Goal: Book appointment/travel/reservation

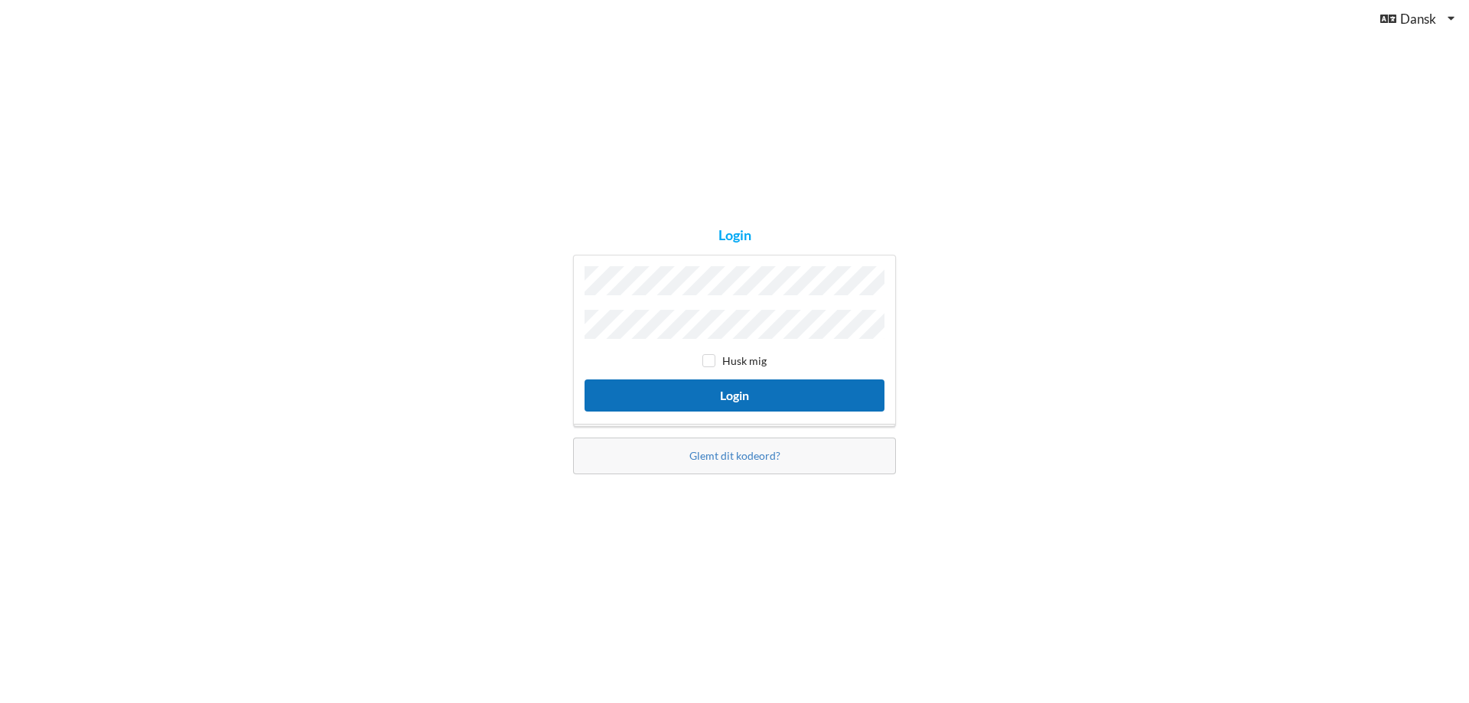
click at [750, 392] on button "Login" at bounding box center [734, 394] width 300 height 31
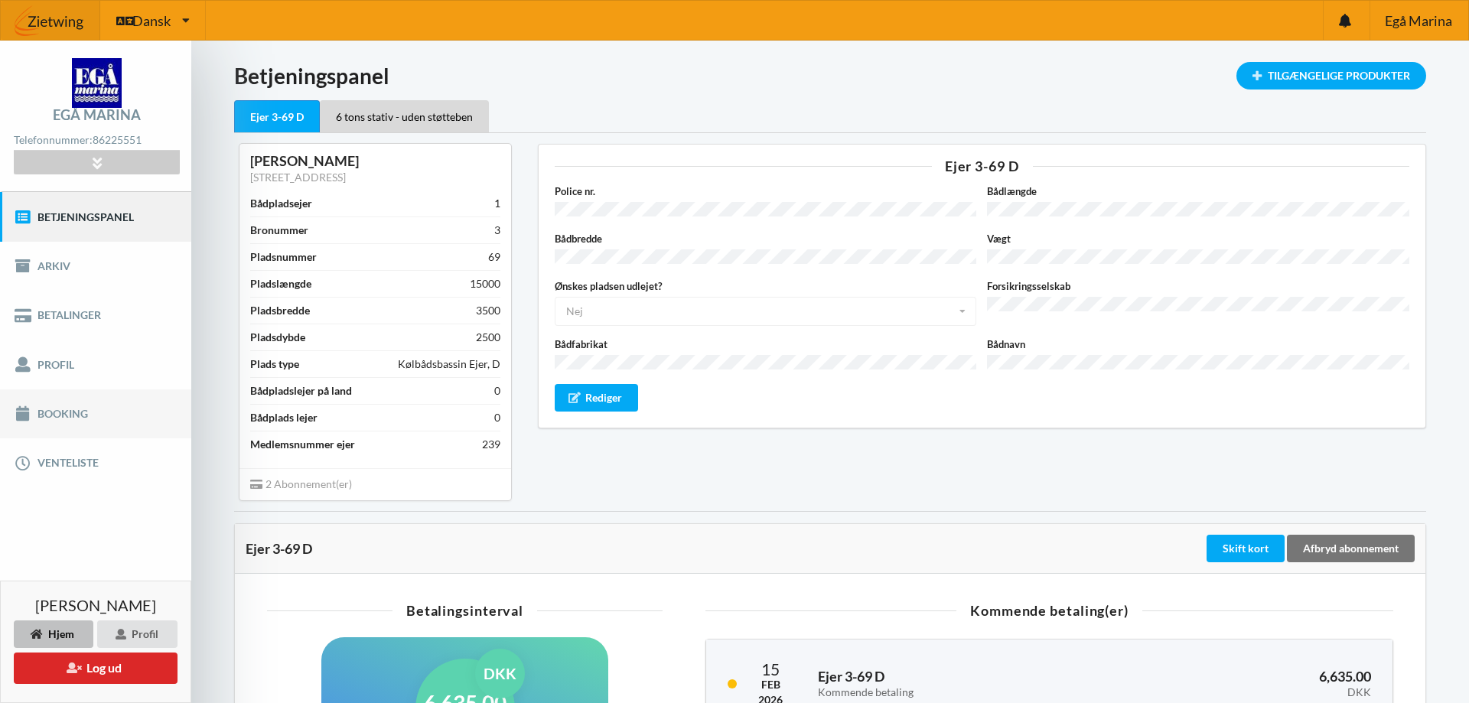
click at [62, 413] on link "Booking" at bounding box center [95, 413] width 191 height 49
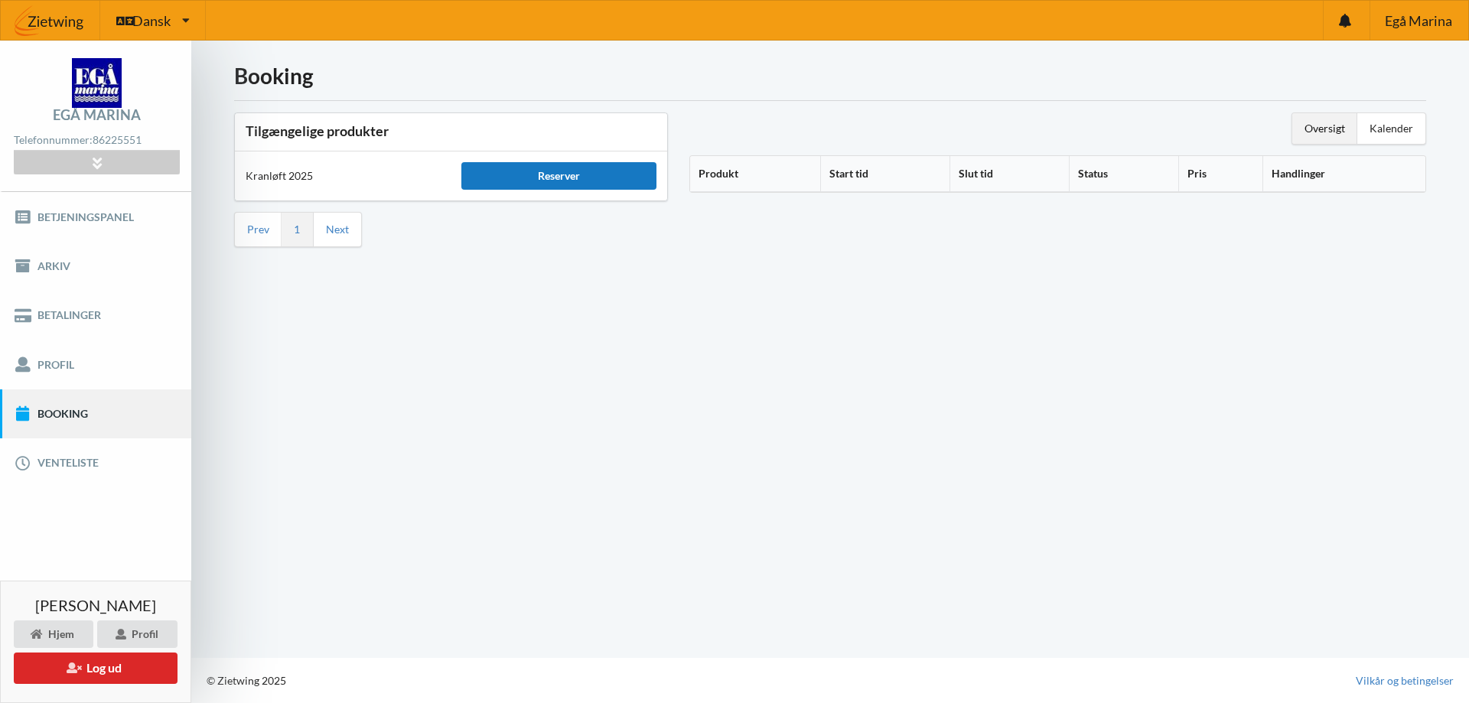
click at [553, 173] on div "Reserver" at bounding box center [558, 176] width 194 height 28
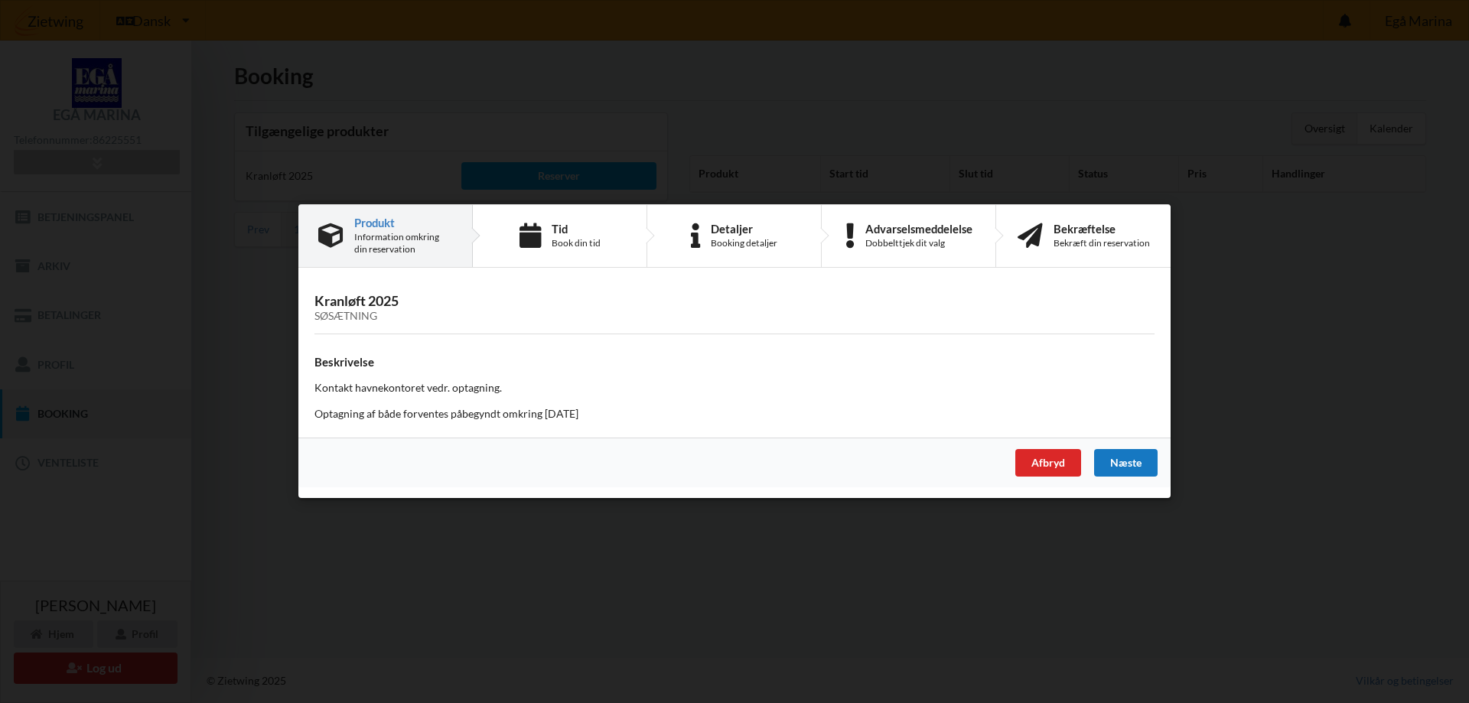
click at [1120, 460] on div "Næste" at bounding box center [1125, 464] width 63 height 28
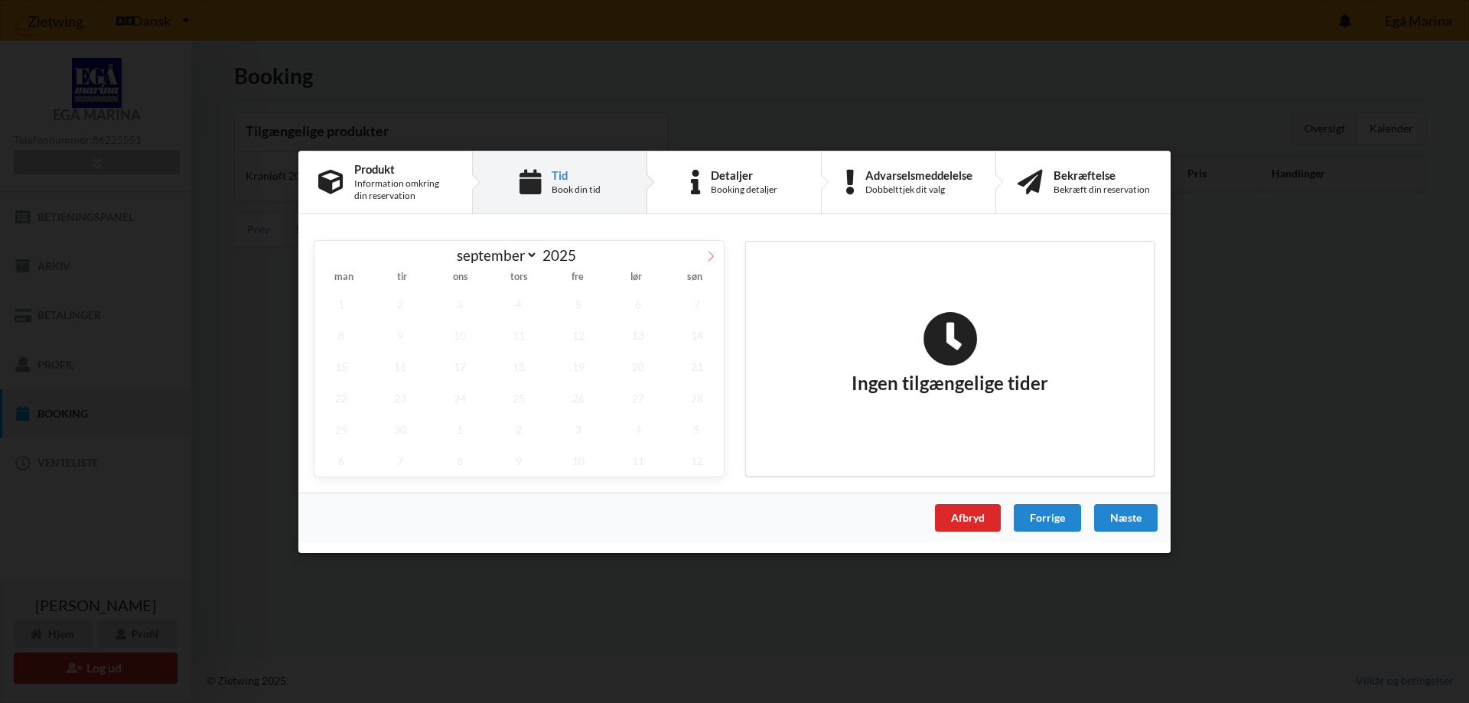
click at [711, 255] on icon at bounding box center [710, 255] width 11 height 11
select select "9"
click at [520, 399] on span "23" at bounding box center [520, 397] width 54 height 31
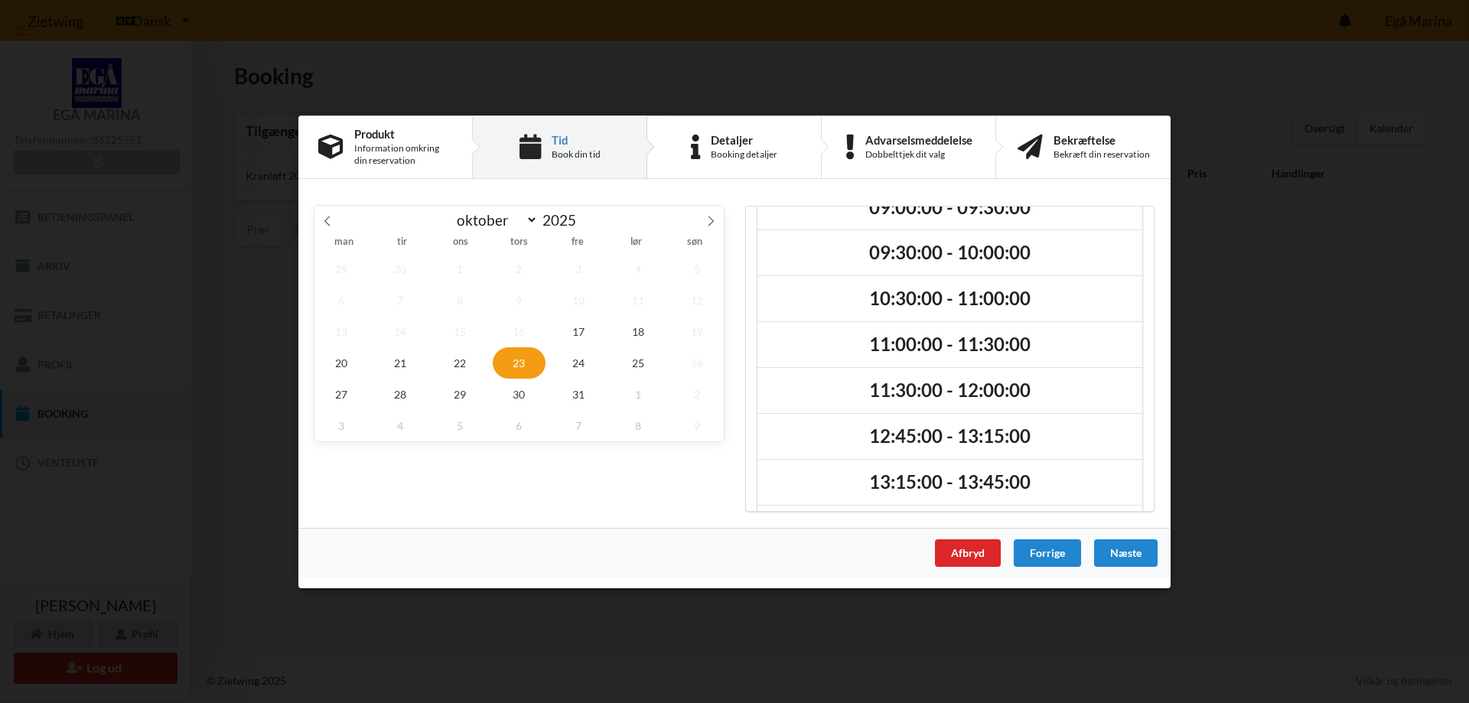
scroll to position [81, 0]
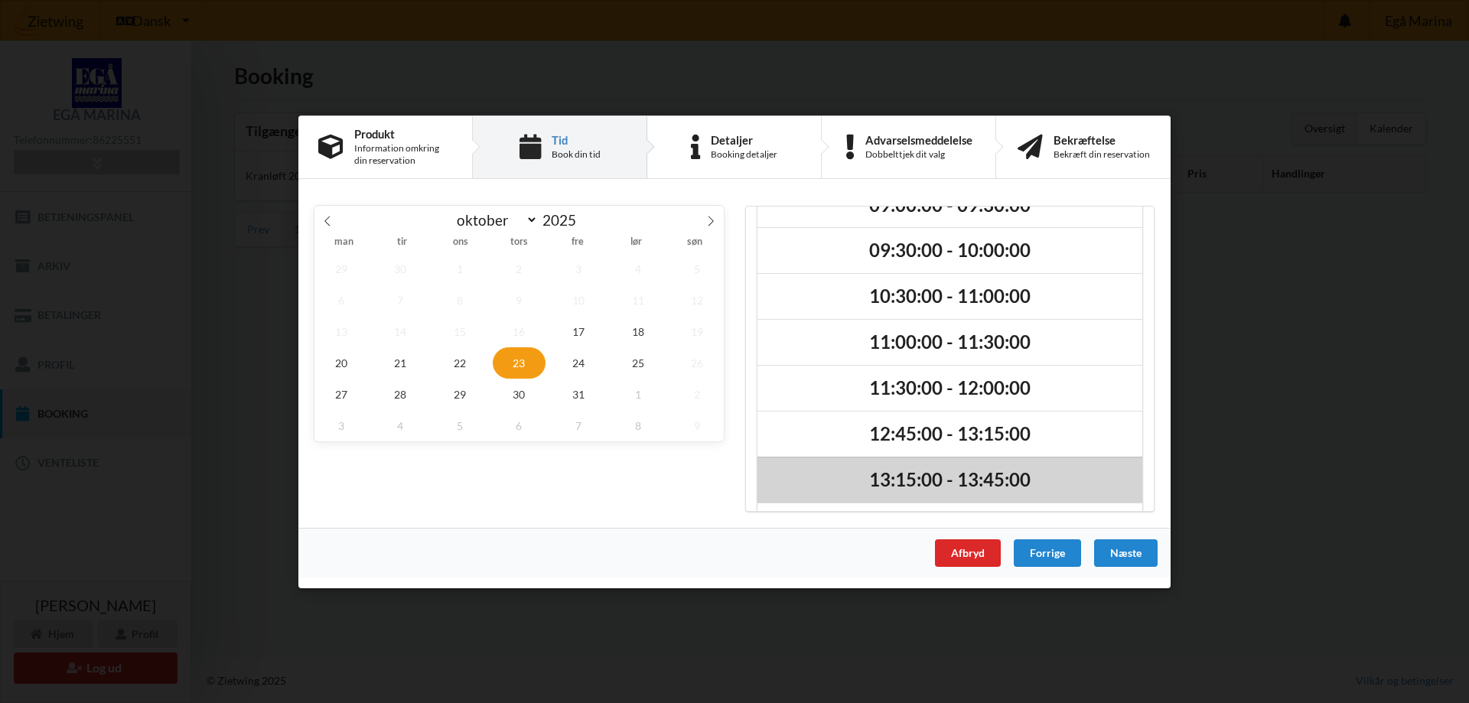
click at [1009, 476] on h2 "13:15:00 - 13:45:00" at bounding box center [949, 479] width 363 height 24
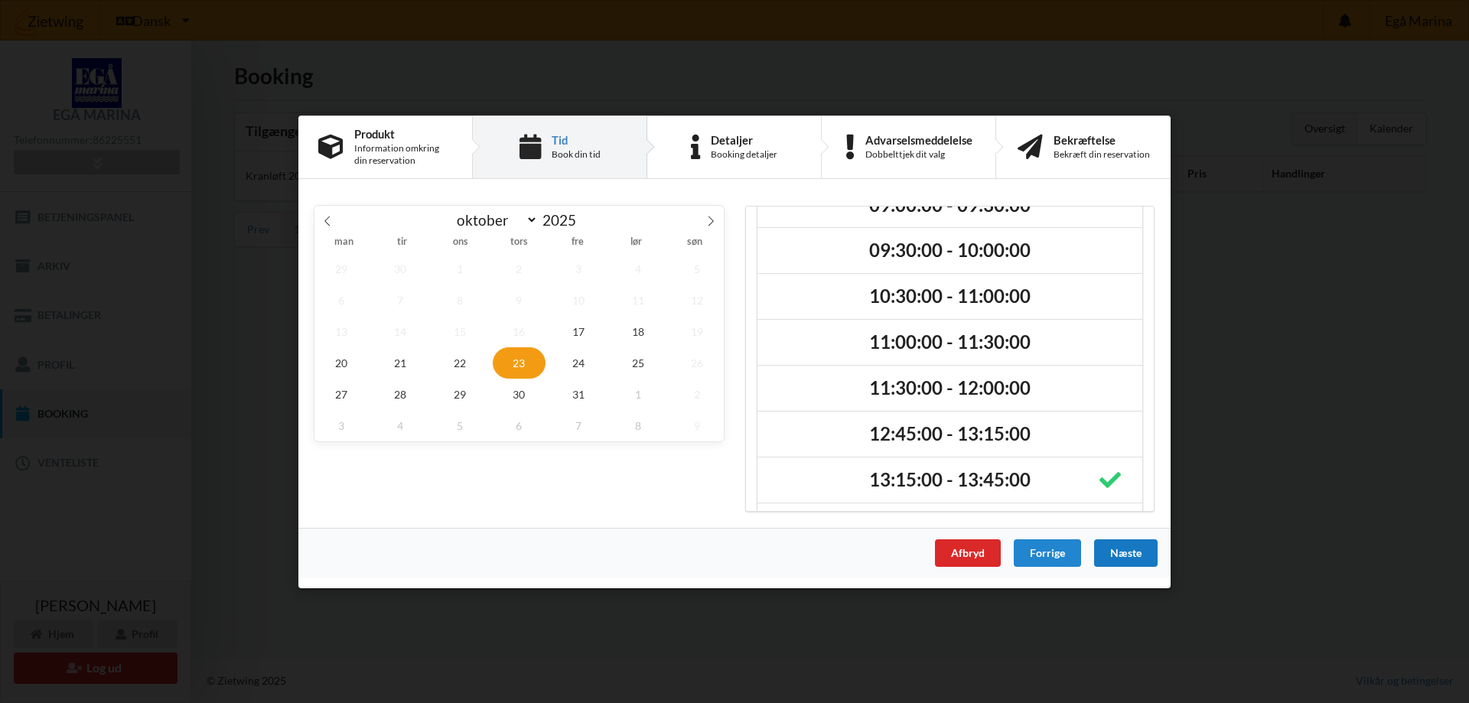
click at [1128, 552] on div "Næste" at bounding box center [1125, 553] width 63 height 28
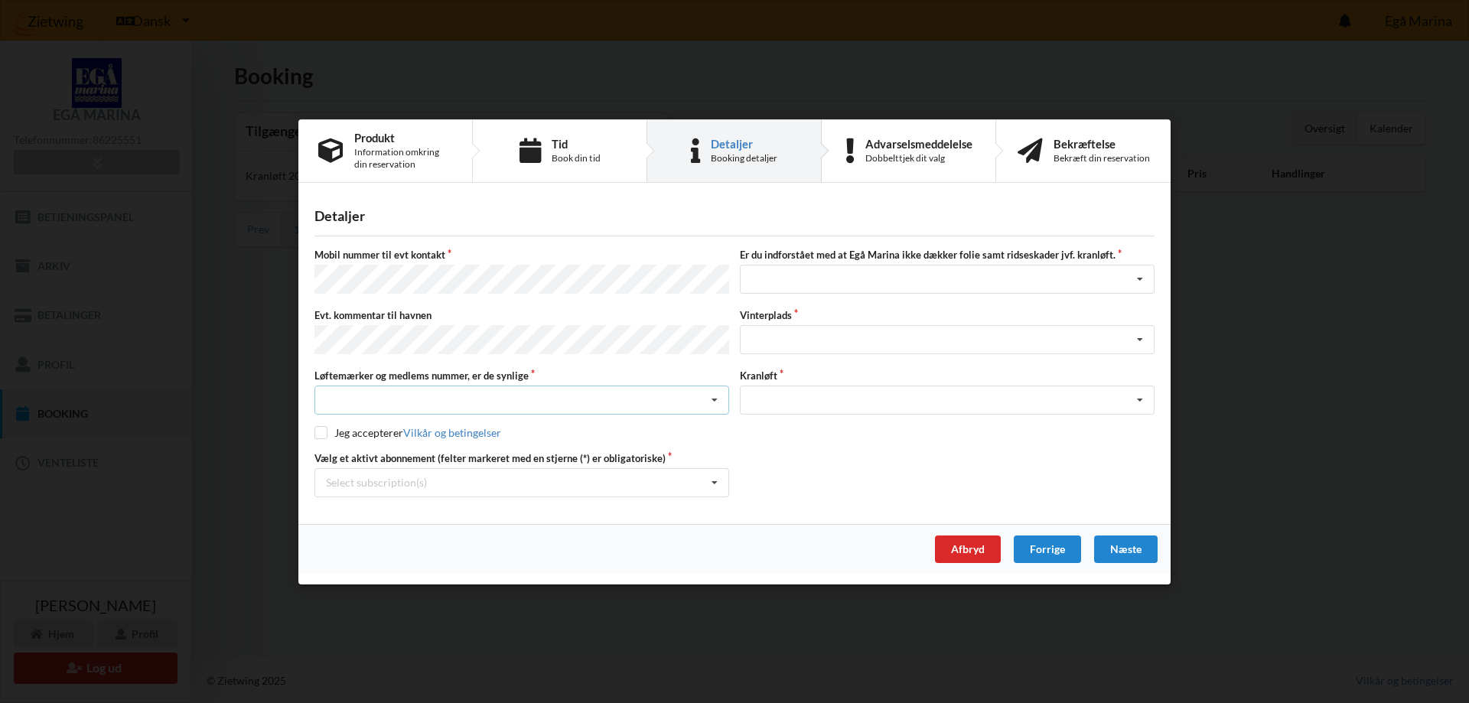
click at [712, 397] on icon at bounding box center [714, 400] width 23 height 28
click at [555, 446] on div "Ja, mine mærker er synlige og intakte" at bounding box center [521, 456] width 413 height 28
click at [323, 429] on input "checkbox" at bounding box center [320, 432] width 13 height 13
checkbox input "true"
click at [717, 481] on icon at bounding box center [714, 482] width 23 height 28
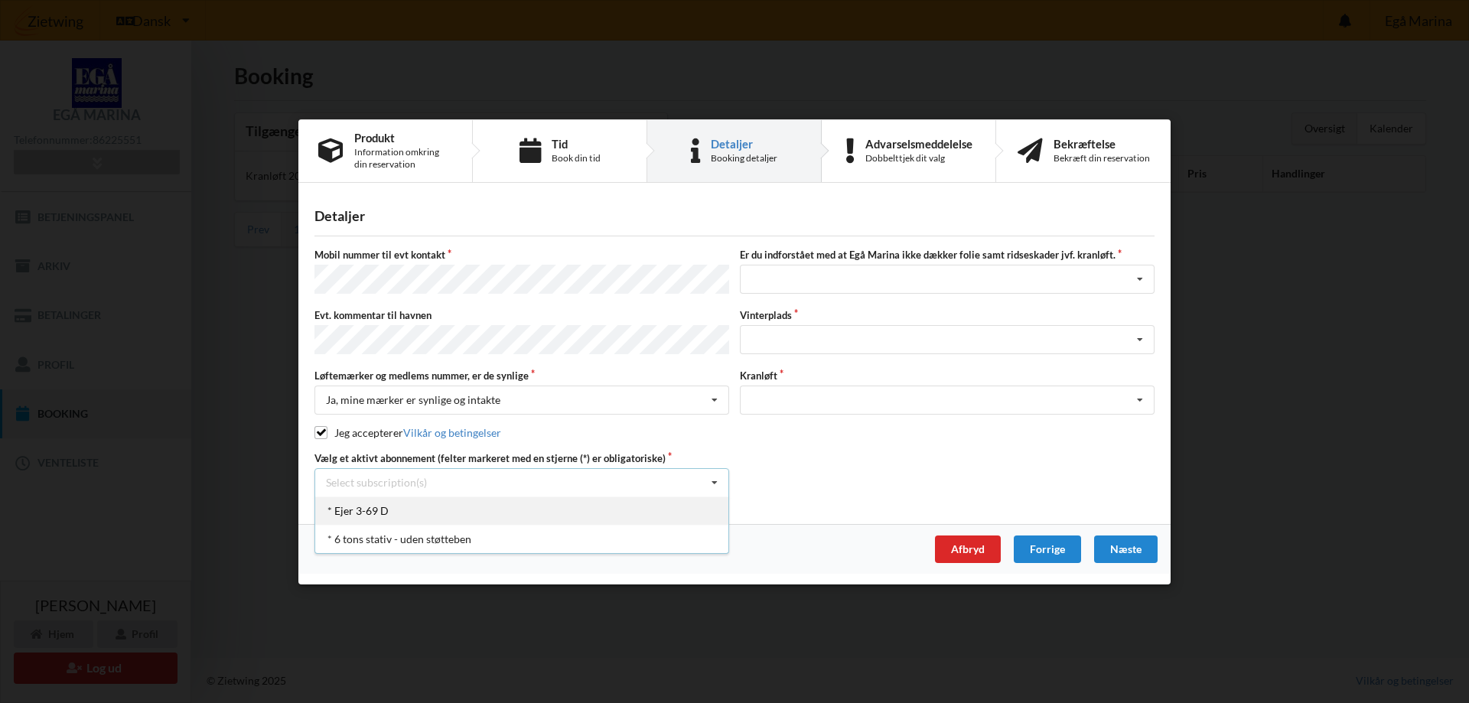
click at [370, 505] on div "* Ejer 3-69 D" at bounding box center [521, 510] width 413 height 28
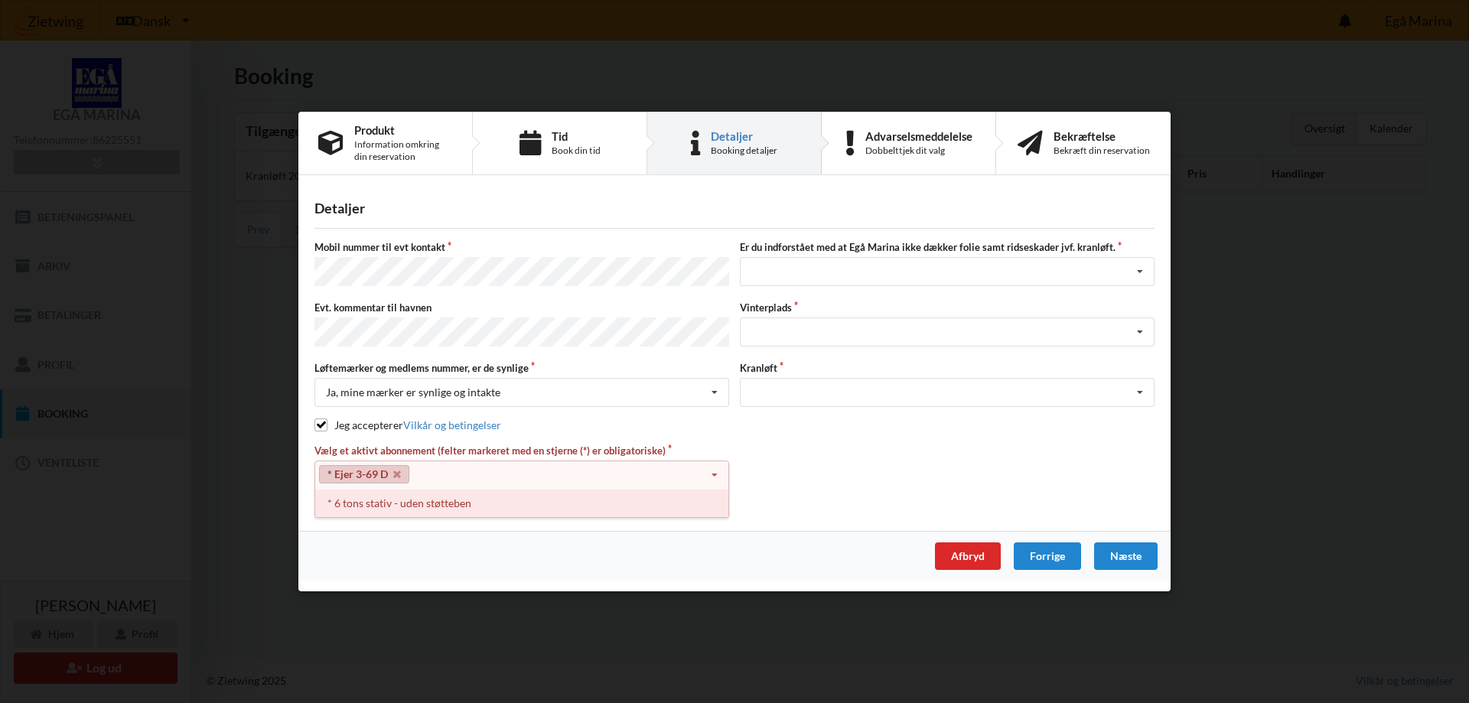
click at [391, 504] on div "* 6 tons stativ - uden støtteben" at bounding box center [521, 503] width 413 height 28
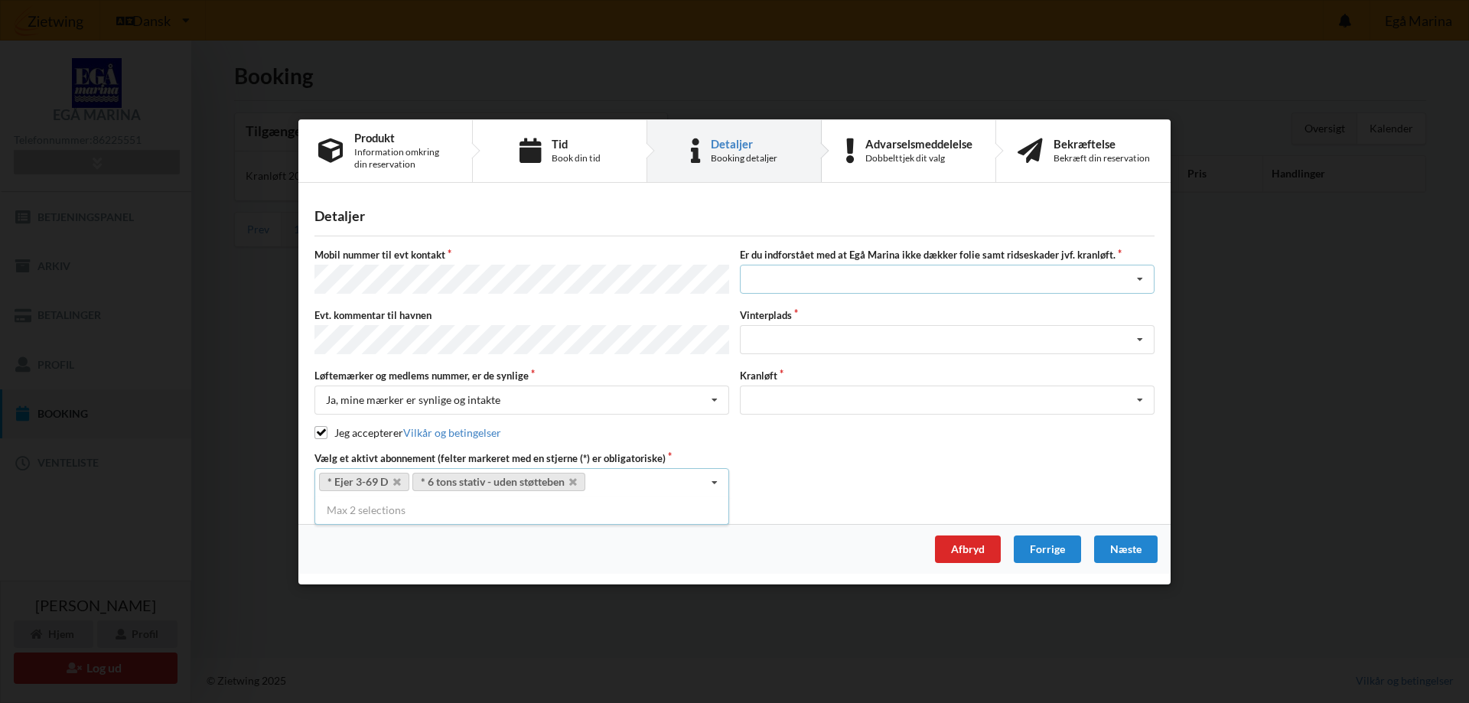
click at [1146, 283] on icon at bounding box center [1139, 279] width 23 height 28
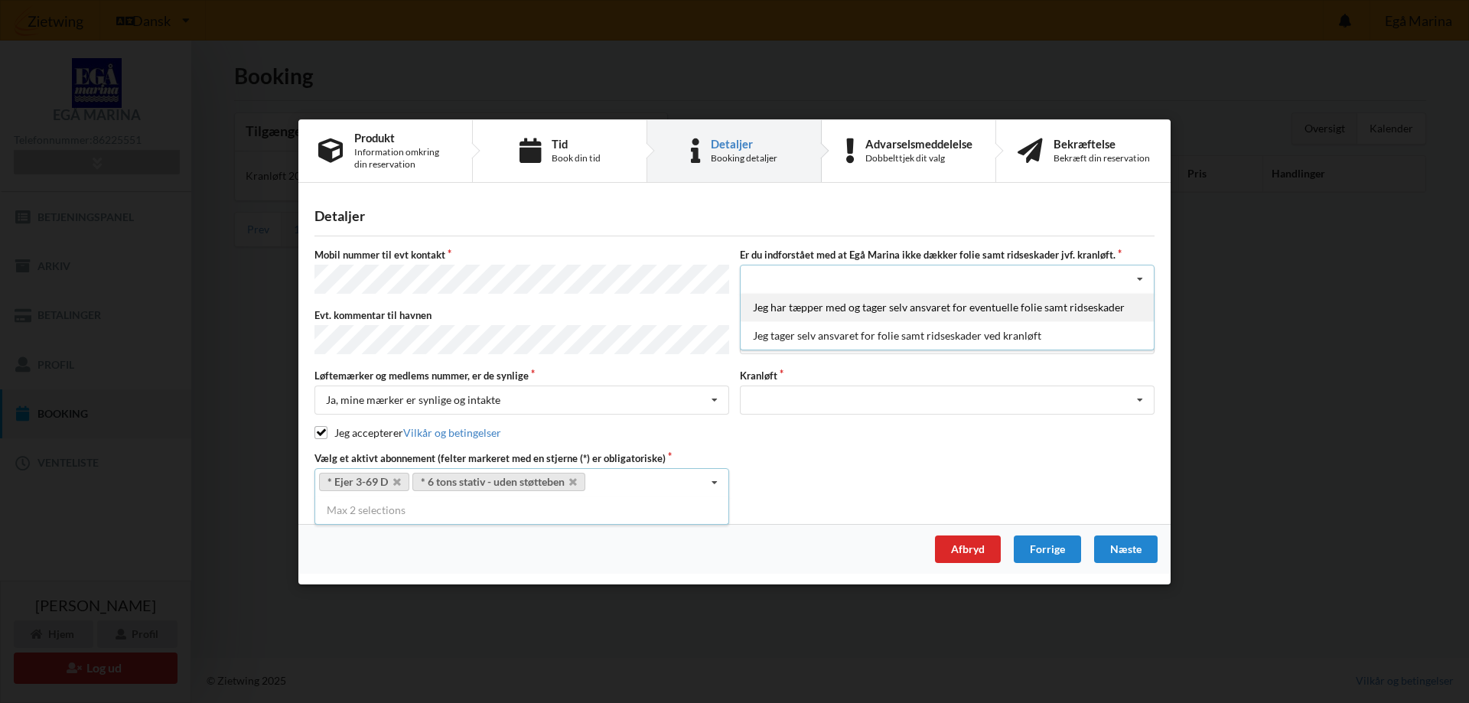
click at [997, 307] on div "Jeg har tæpper med og tager selv ansvaret for eventuelle folie samt ridseskader" at bounding box center [946, 307] width 413 height 28
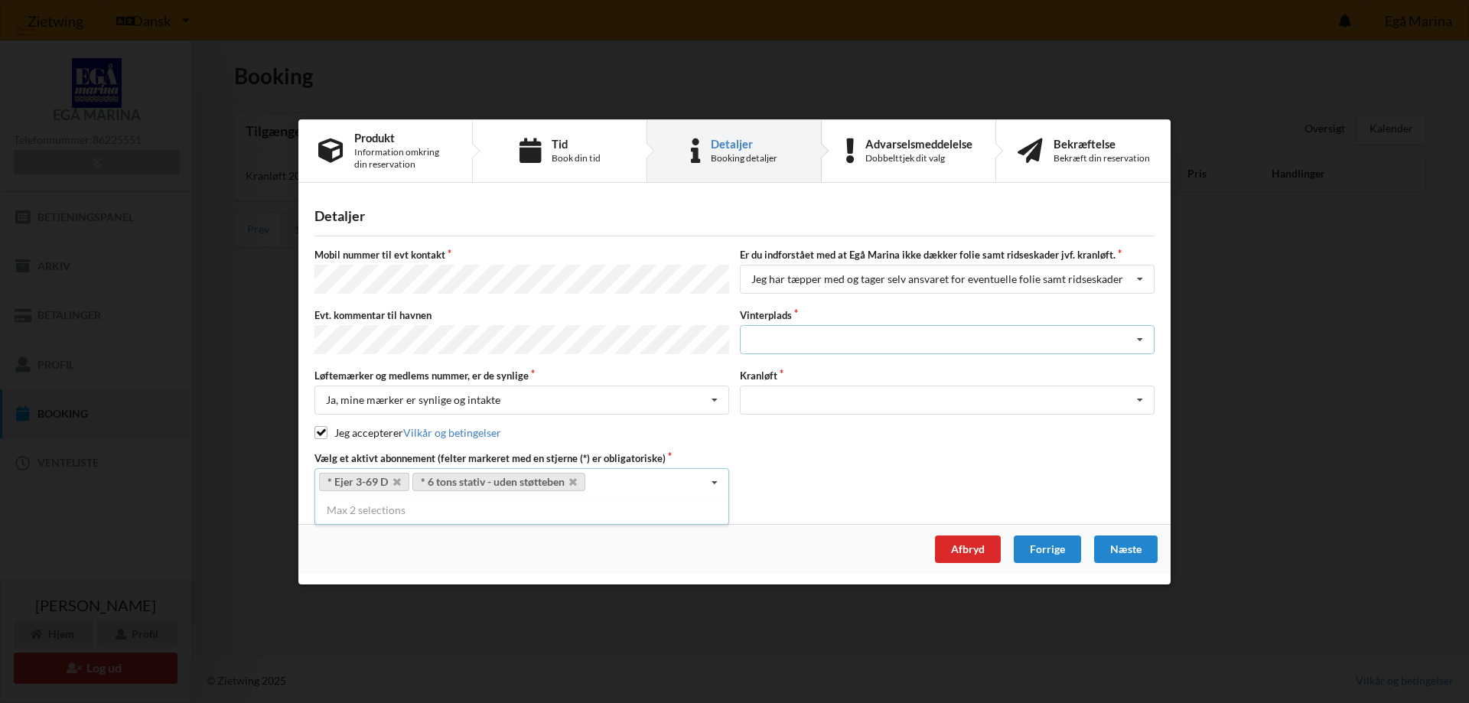
click at [1134, 338] on icon at bounding box center [1139, 340] width 23 height 28
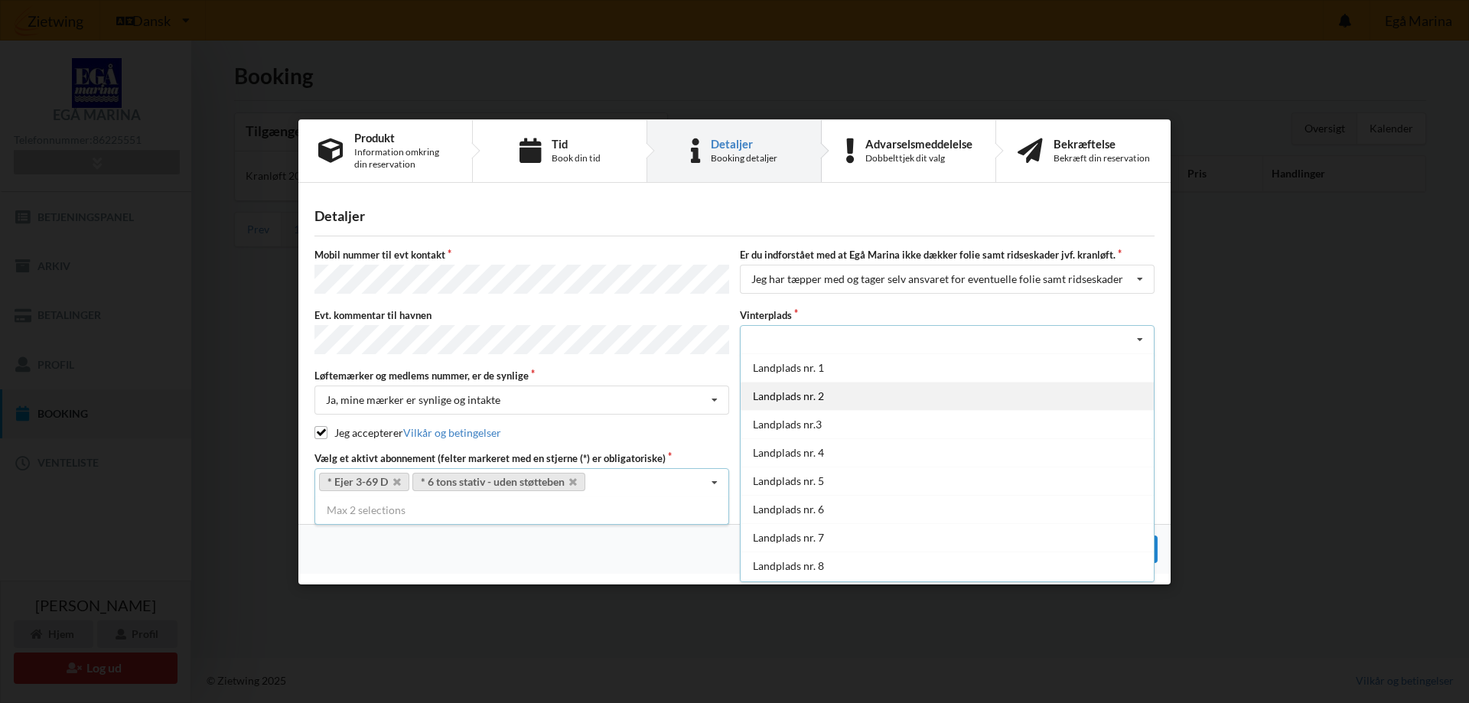
click at [917, 396] on div "Landplads nr. 2" at bounding box center [946, 396] width 413 height 28
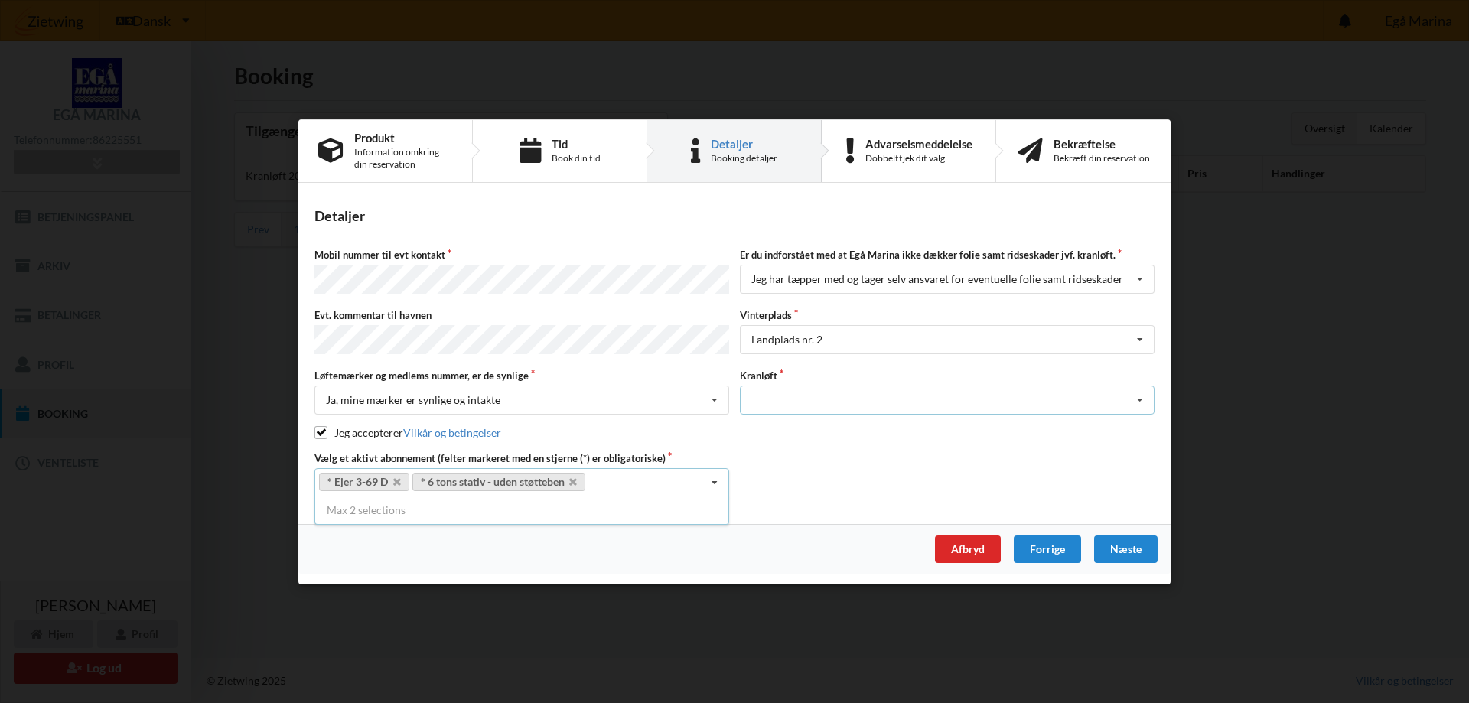
click at [1140, 395] on icon at bounding box center [1139, 400] width 23 height 28
click at [790, 423] on div "Optagning" at bounding box center [946, 428] width 413 height 28
click at [1127, 542] on div "Næste" at bounding box center [1125, 549] width 63 height 28
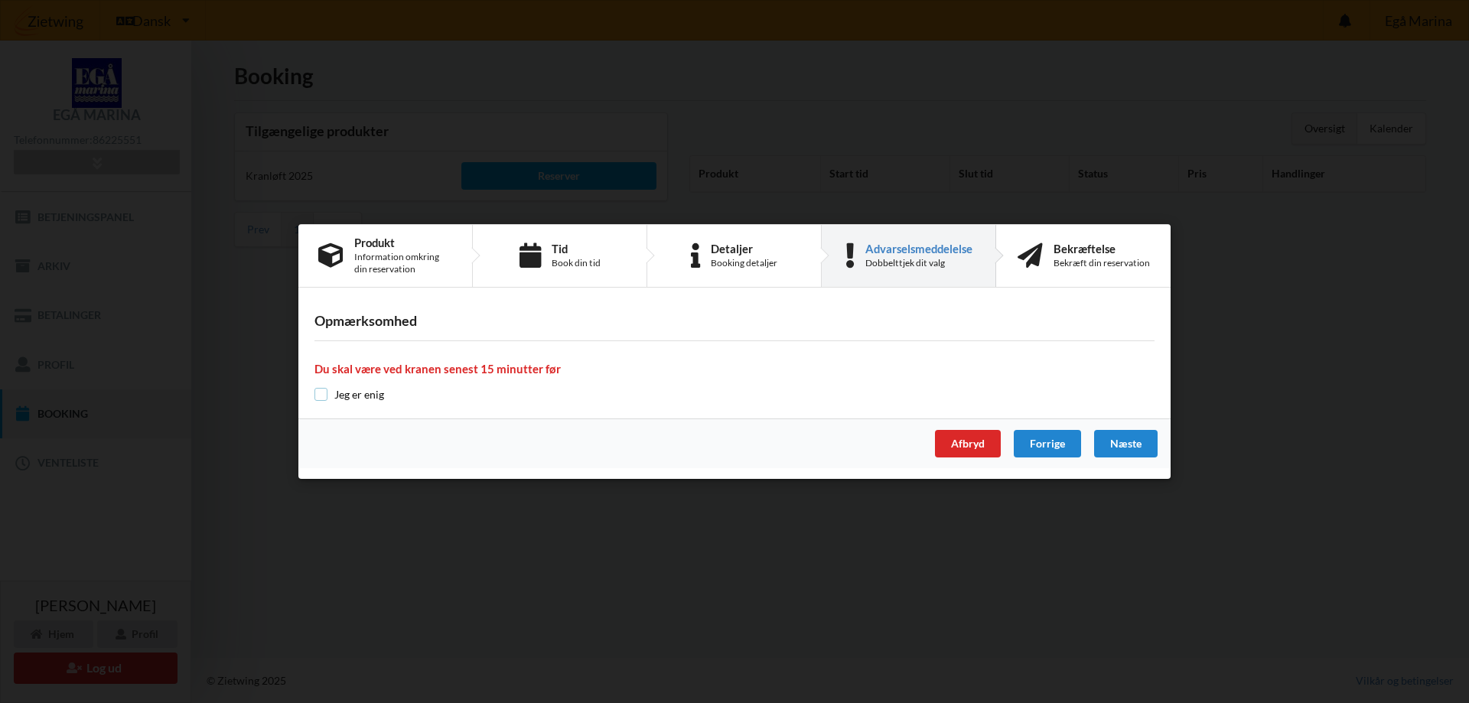
click at [324, 396] on input "checkbox" at bounding box center [320, 394] width 13 height 13
checkbox input "true"
click at [1131, 444] on div "Næste" at bounding box center [1125, 444] width 63 height 28
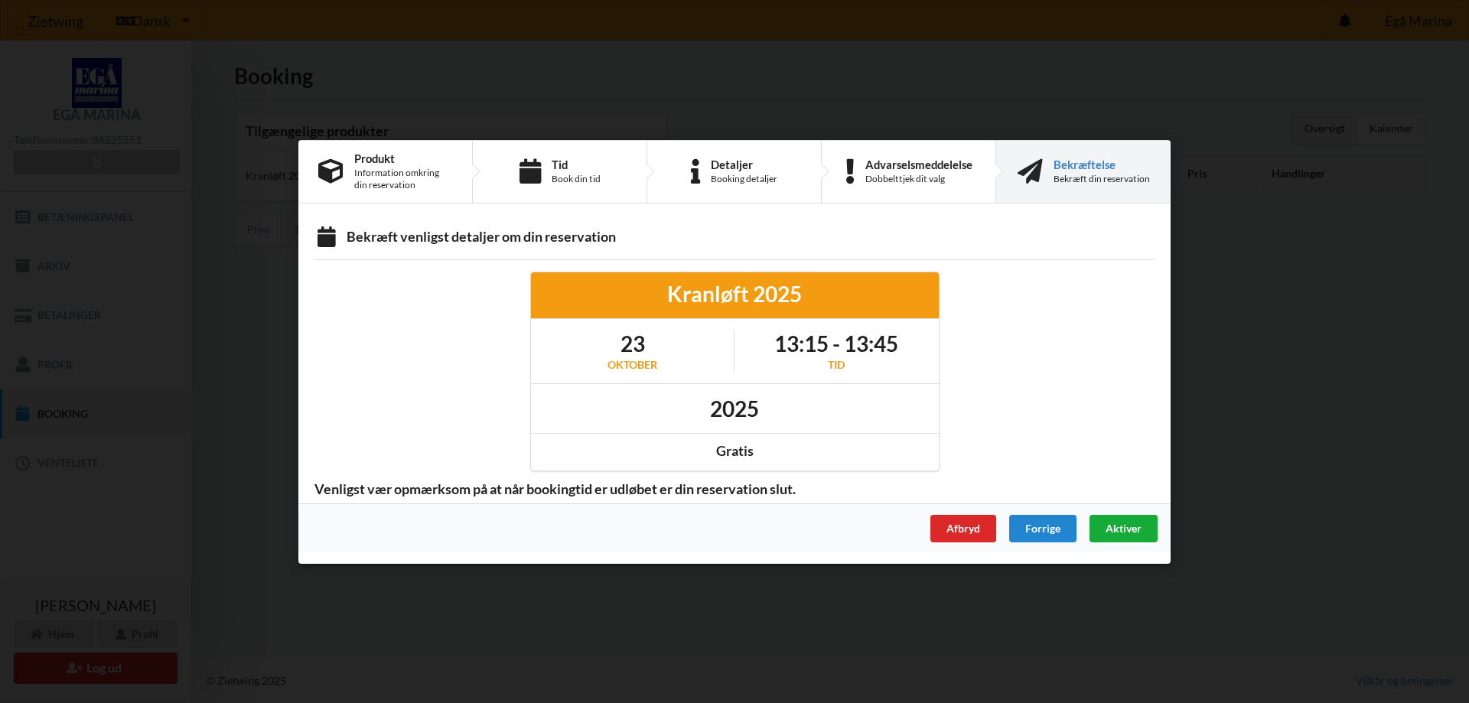
click at [1117, 526] on span "Aktiver" at bounding box center [1123, 527] width 36 height 13
